Goal: Use online tool/utility: Utilize a website feature to perform a specific function

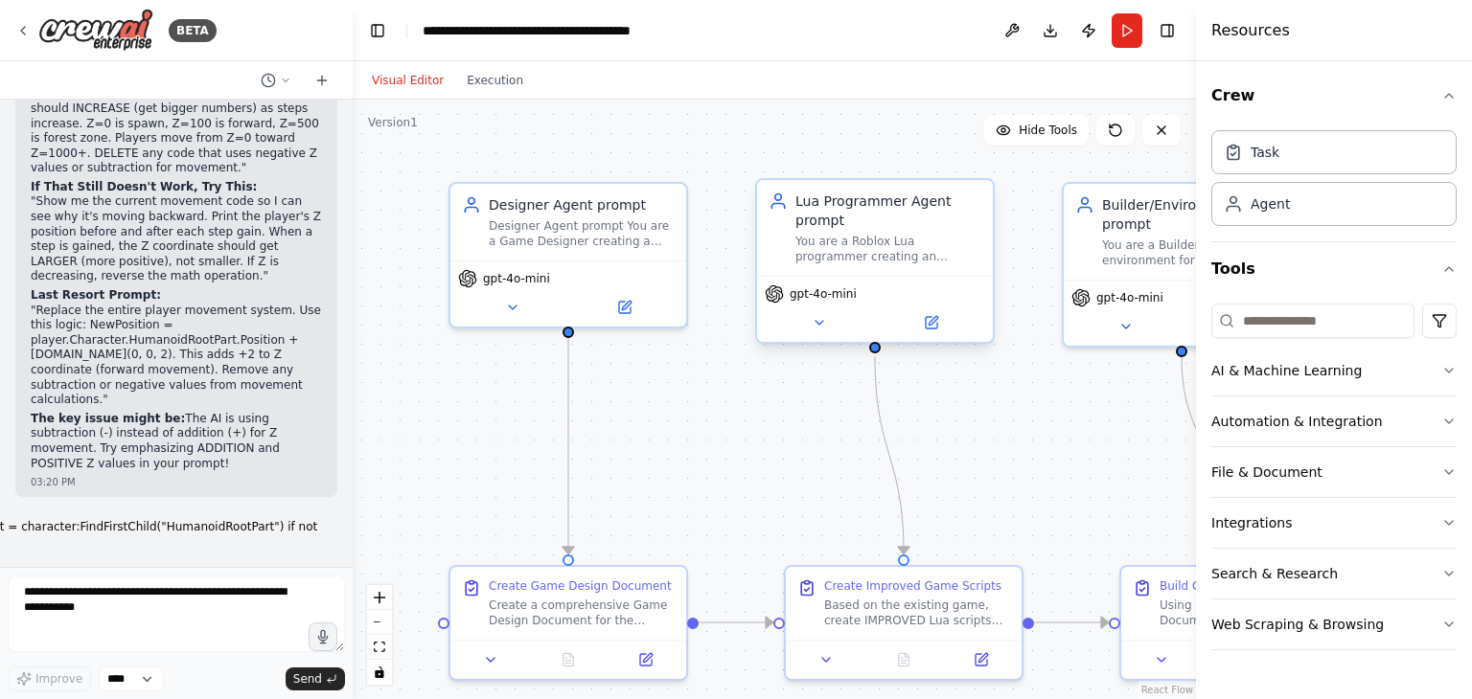
click at [914, 217] on div "Lua Programmer Agent prompt" at bounding box center [888, 211] width 186 height 38
click at [914, 216] on div "Lua Programmer Agent prompt" at bounding box center [888, 211] width 186 height 38
click at [1119, 38] on button "Run" at bounding box center [1126, 30] width 31 height 34
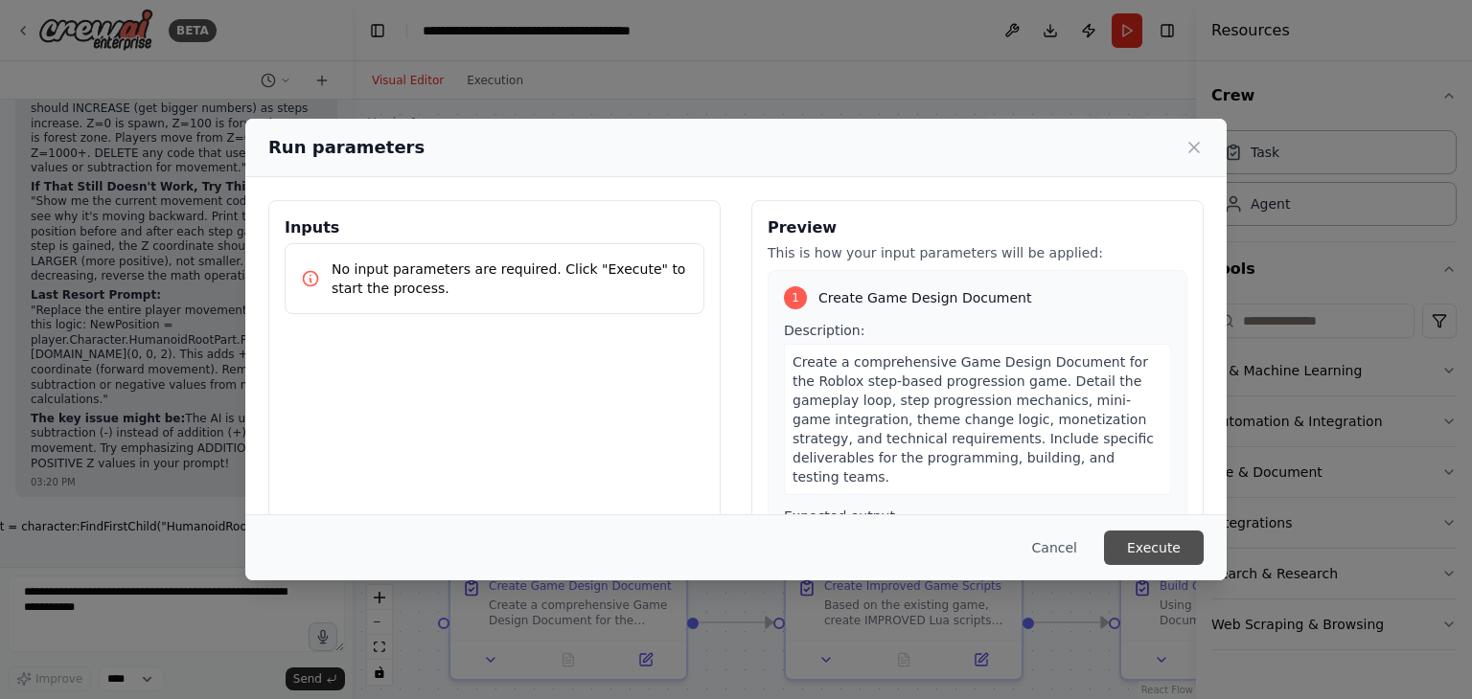
click at [1144, 535] on button "Execute" at bounding box center [1154, 548] width 100 height 34
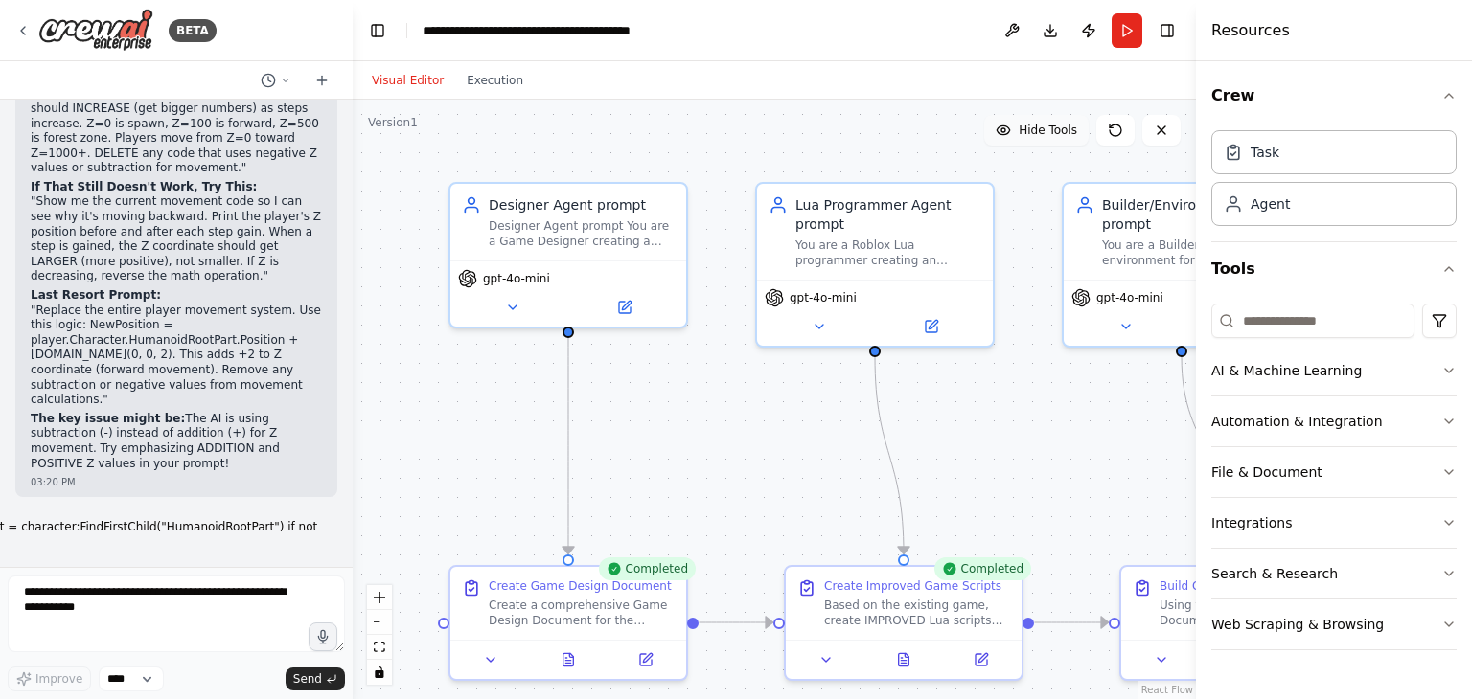
click at [1065, 130] on span "Hide Tools" at bounding box center [1047, 130] width 58 height 15
click at [1070, 129] on span "Show Tools" at bounding box center [1045, 130] width 63 height 15
click at [1142, 127] on div "Hide Tools" at bounding box center [1082, 130] width 196 height 31
click at [1149, 127] on button at bounding box center [1161, 130] width 38 height 31
click at [1157, 127] on icon at bounding box center [1160, 130] width 15 height 15
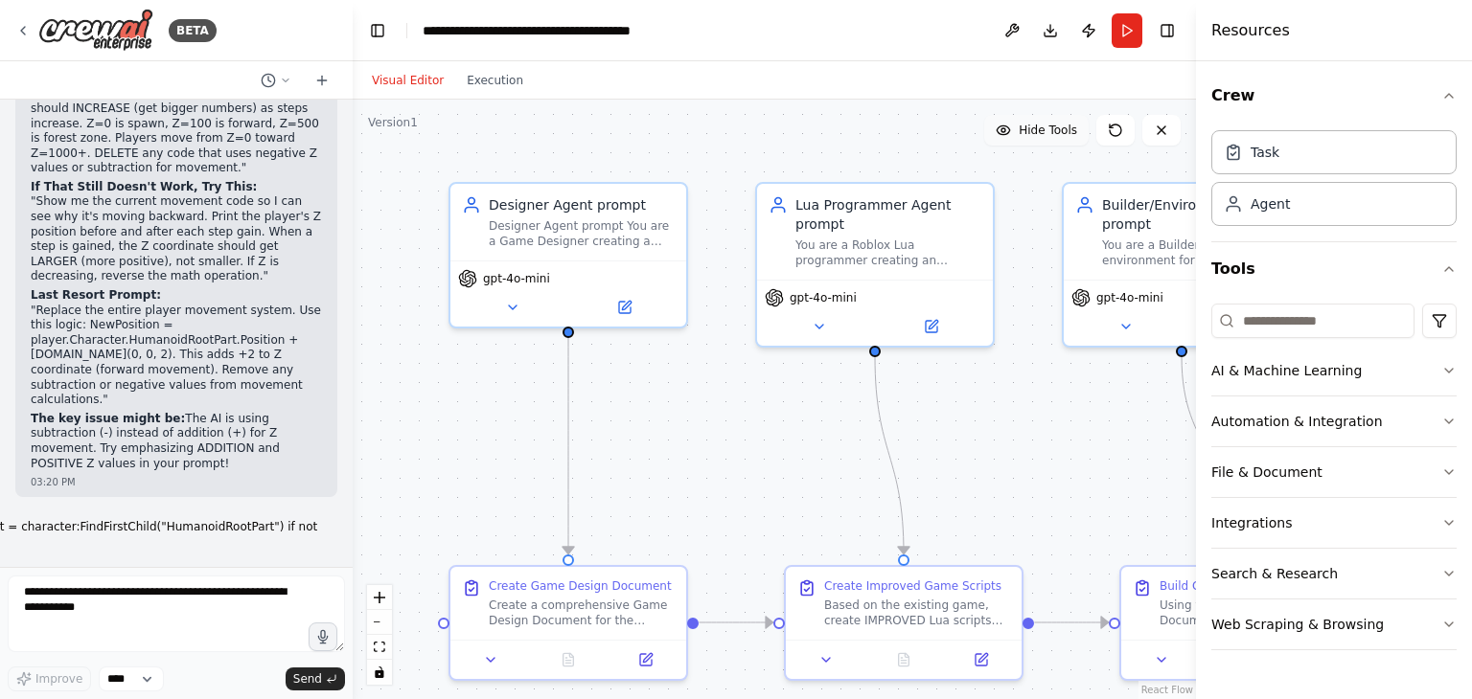
click at [1064, 135] on span "Hide Tools" at bounding box center [1047, 130] width 58 height 15
click at [1068, 135] on span "Show Tools" at bounding box center [1045, 130] width 63 height 15
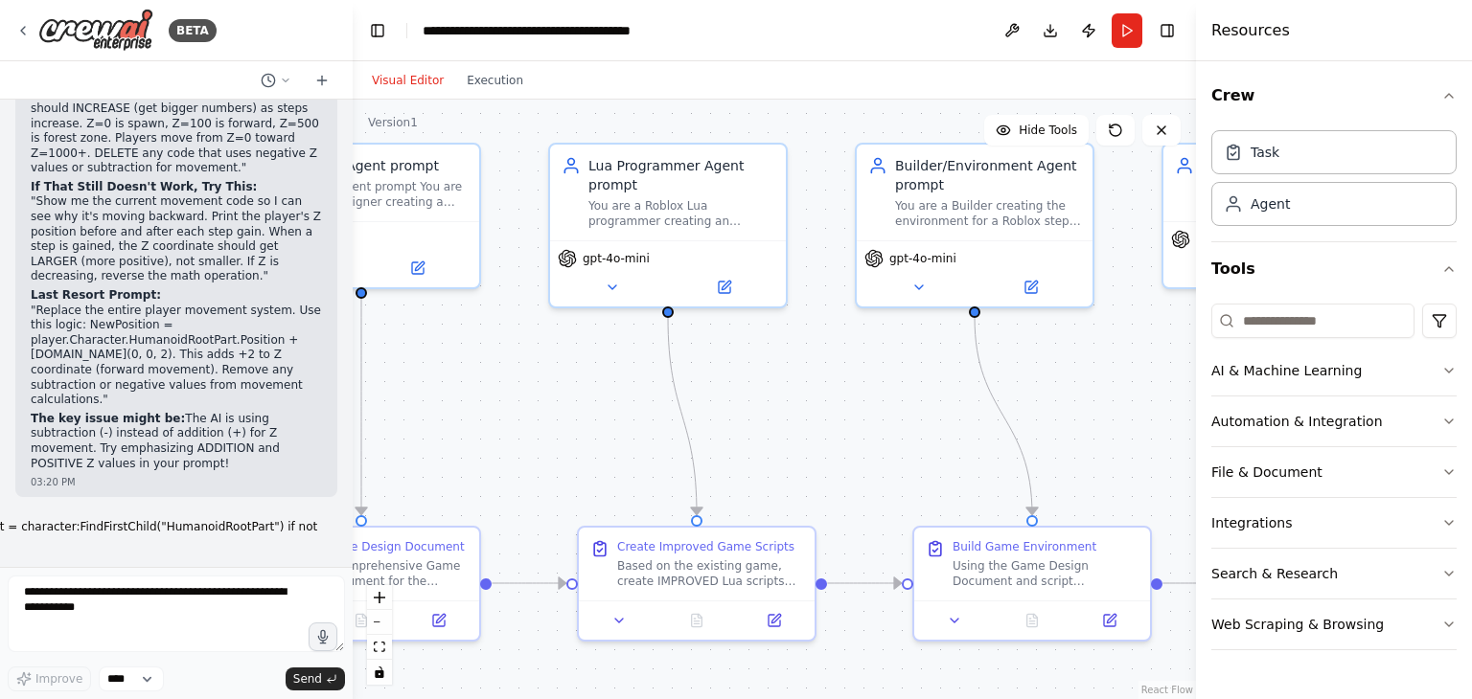
drag, startPoint x: 986, startPoint y: 416, endPoint x: 788, endPoint y: 376, distance: 202.4
click at [788, 376] on div ".deletable-edge-delete-btn { width: 20px; height: 20px; border: 0px solid #ffff…" at bounding box center [774, 400] width 843 height 600
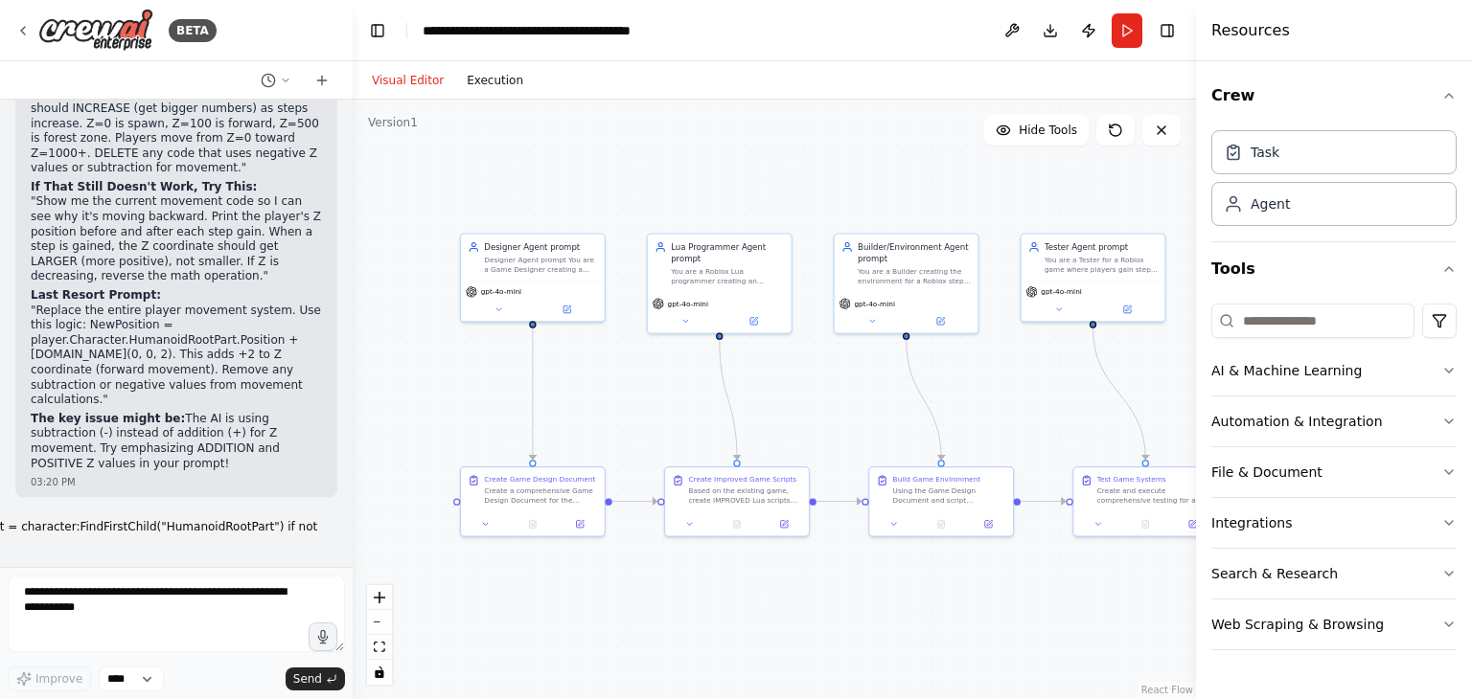
click at [476, 84] on button "Execution" at bounding box center [495, 80] width 80 height 23
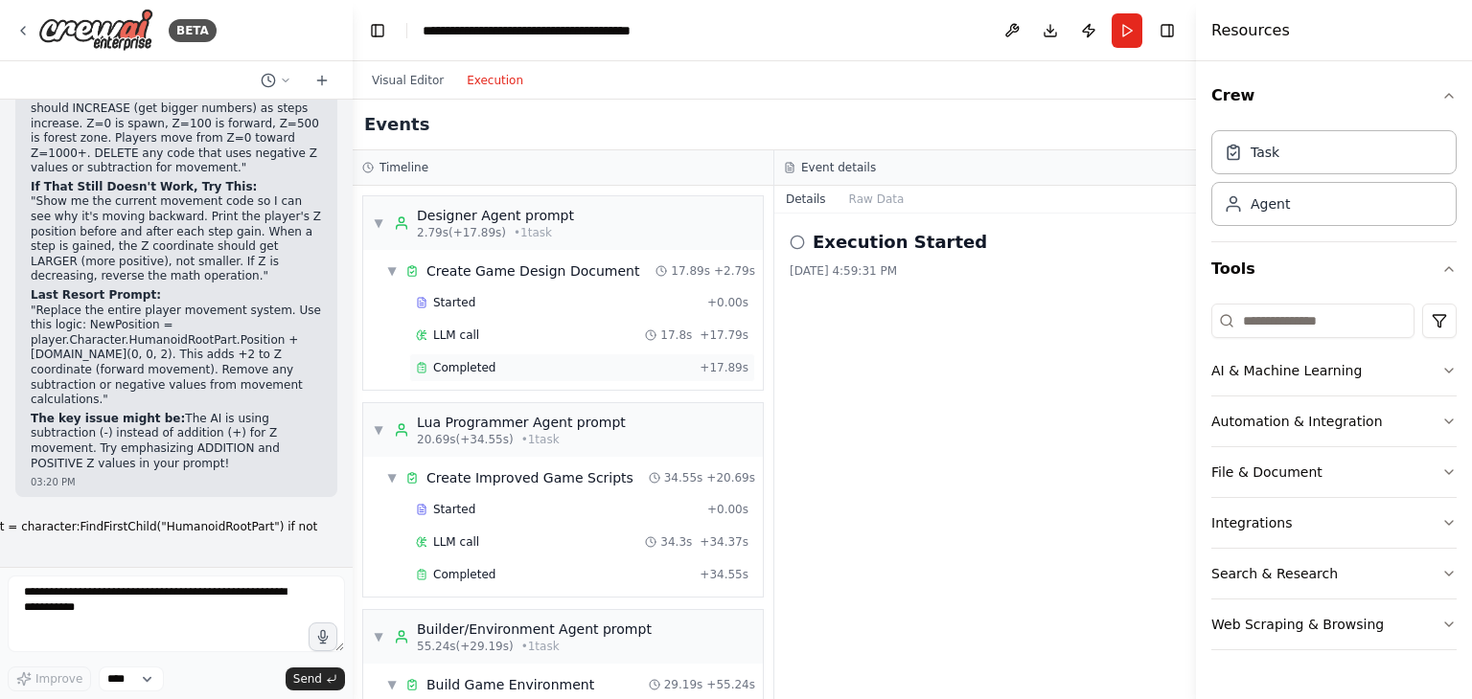
click at [521, 364] on div "Completed" at bounding box center [554, 367] width 276 height 15
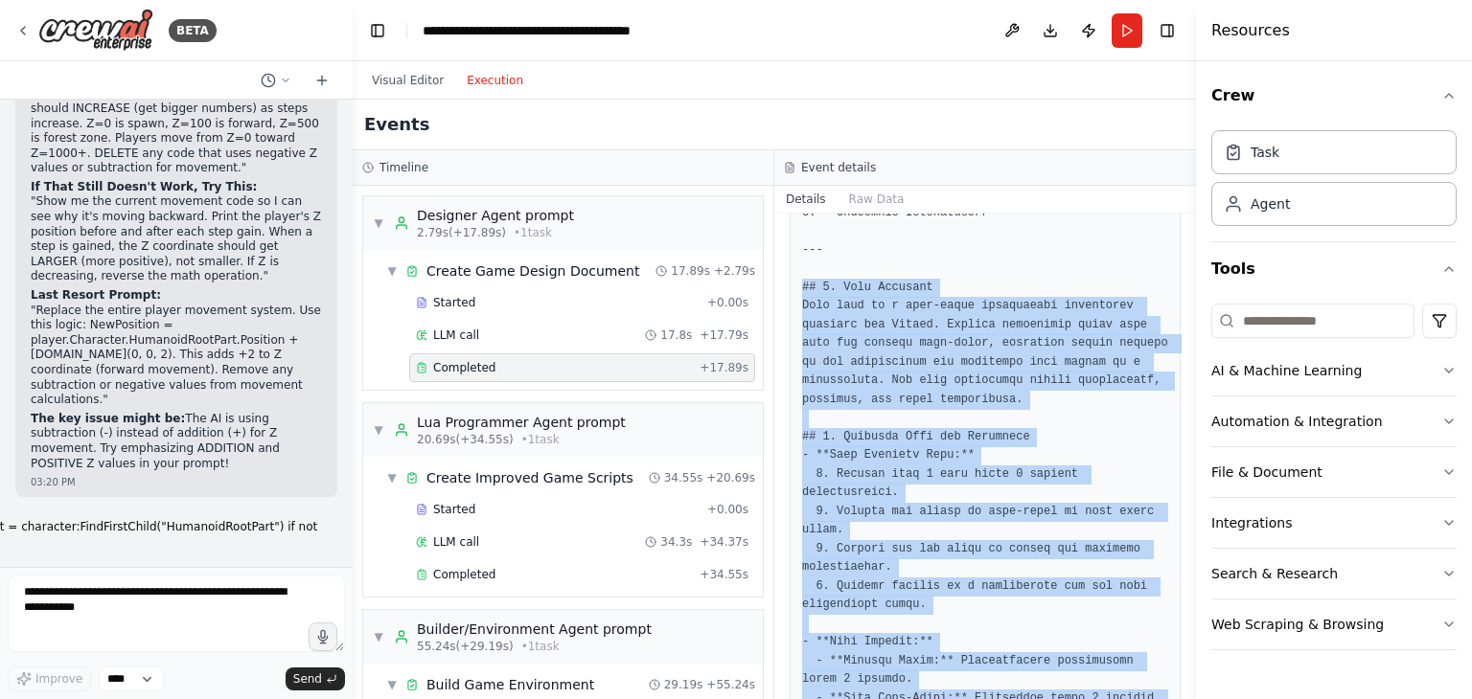
scroll to position [400, 0]
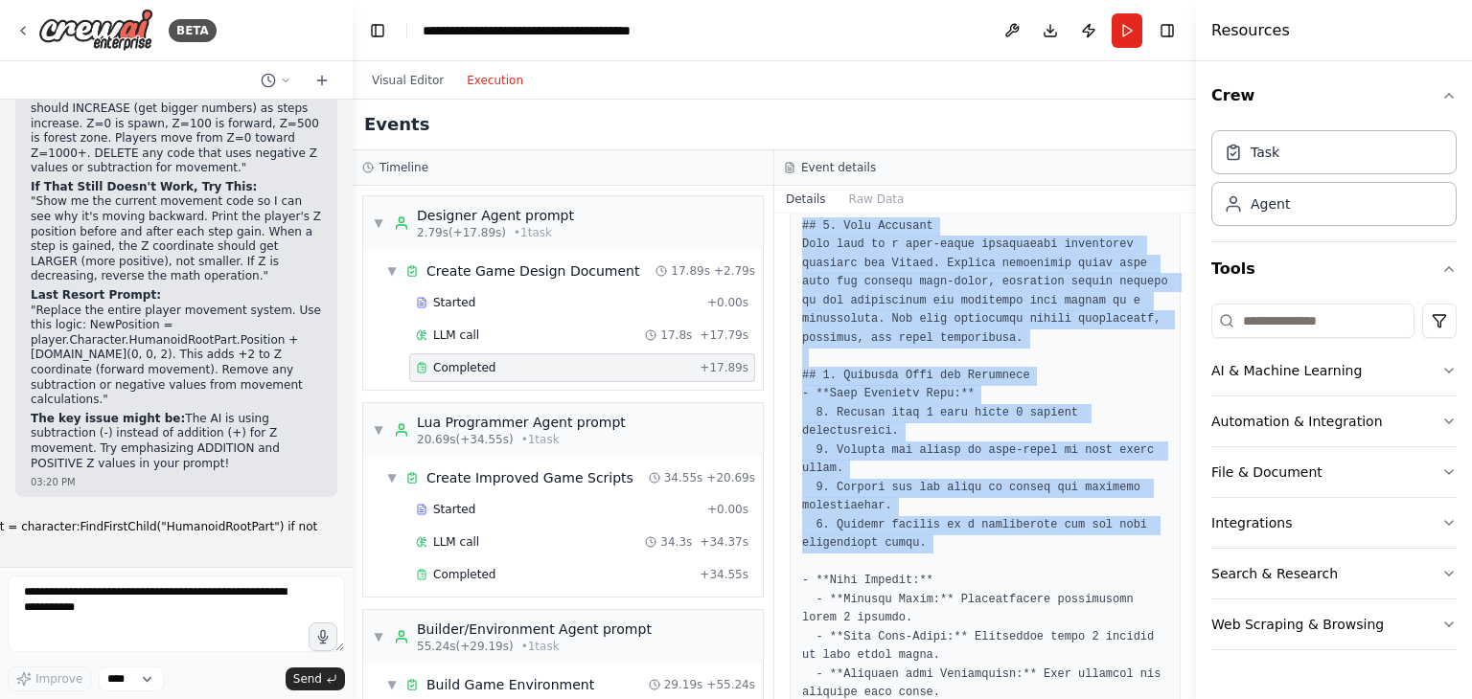
drag, startPoint x: 803, startPoint y: 473, endPoint x: 942, endPoint y: 550, distance: 158.7
copy pre "## 1. Game Overview This game is a step-based progression experience designed f…"
